Goal: Information Seeking & Learning: Find specific page/section

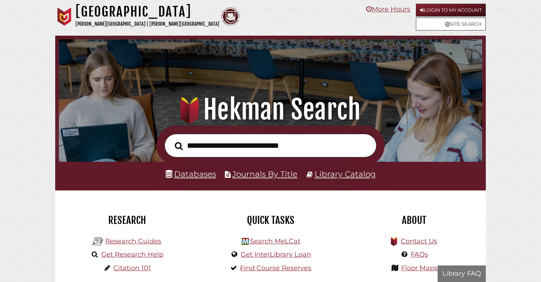
scroll to position [140, 419]
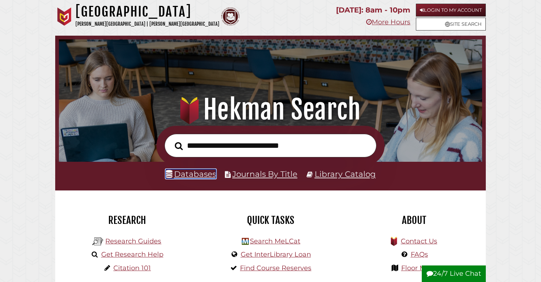
click at [200, 177] on link "Databases" at bounding box center [191, 174] width 50 height 10
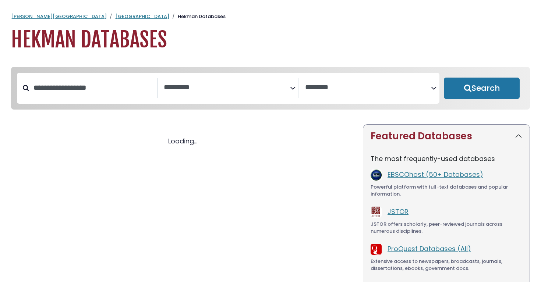
select select "Database Subject Filter"
select select "Database Vendors Filter"
select select "Database Subject Filter"
select select "Database Vendors Filter"
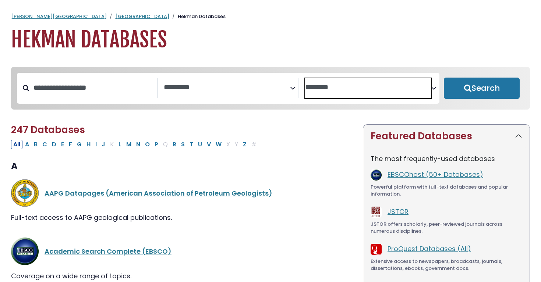
click at [419, 89] on textarea "Search" at bounding box center [368, 88] width 126 height 8
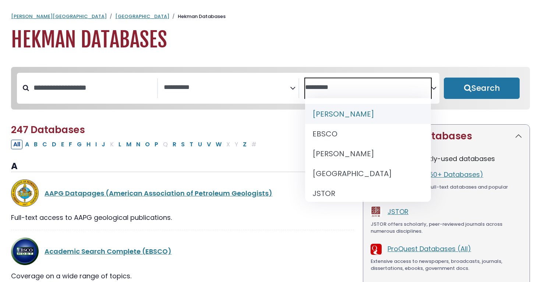
click at [423, 88] on textarea "Search" at bounding box center [368, 88] width 126 height 8
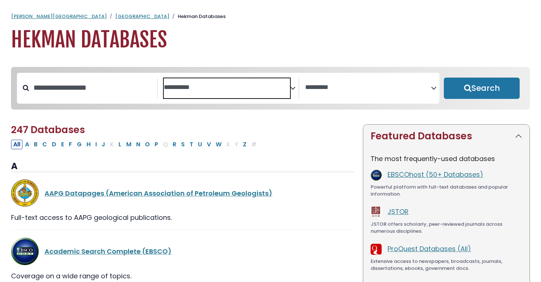
click at [200, 89] on textarea "Search" at bounding box center [227, 88] width 126 height 8
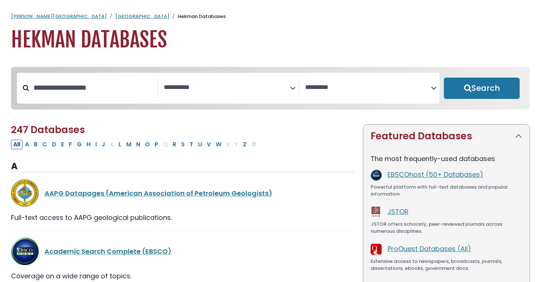
click at [88, 97] on div "Search filters" at bounding box center [93, 87] width 128 height 19
click at [90, 84] on input "Search database by title or keyword" at bounding box center [93, 88] width 128 height 12
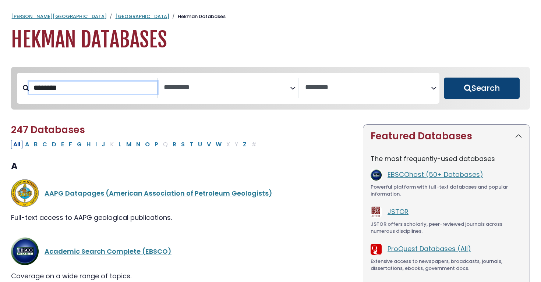
type input "*******"
click at [461, 92] on button "Search" at bounding box center [482, 88] width 76 height 21
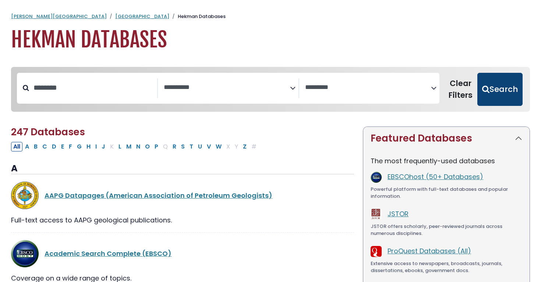
select select "Database Subject Filter"
select select "Database Vendors Filter"
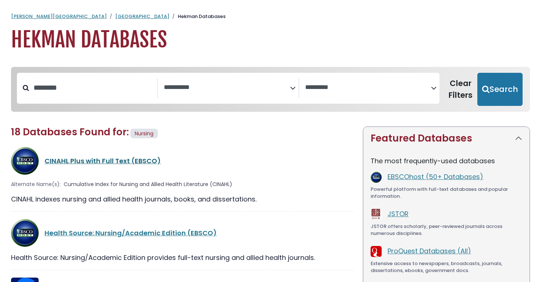
click at [149, 162] on link "CINAHL Plus with Full Text (EBSCO)" at bounding box center [103, 160] width 116 height 9
